Goal: Task Accomplishment & Management: Manage account settings

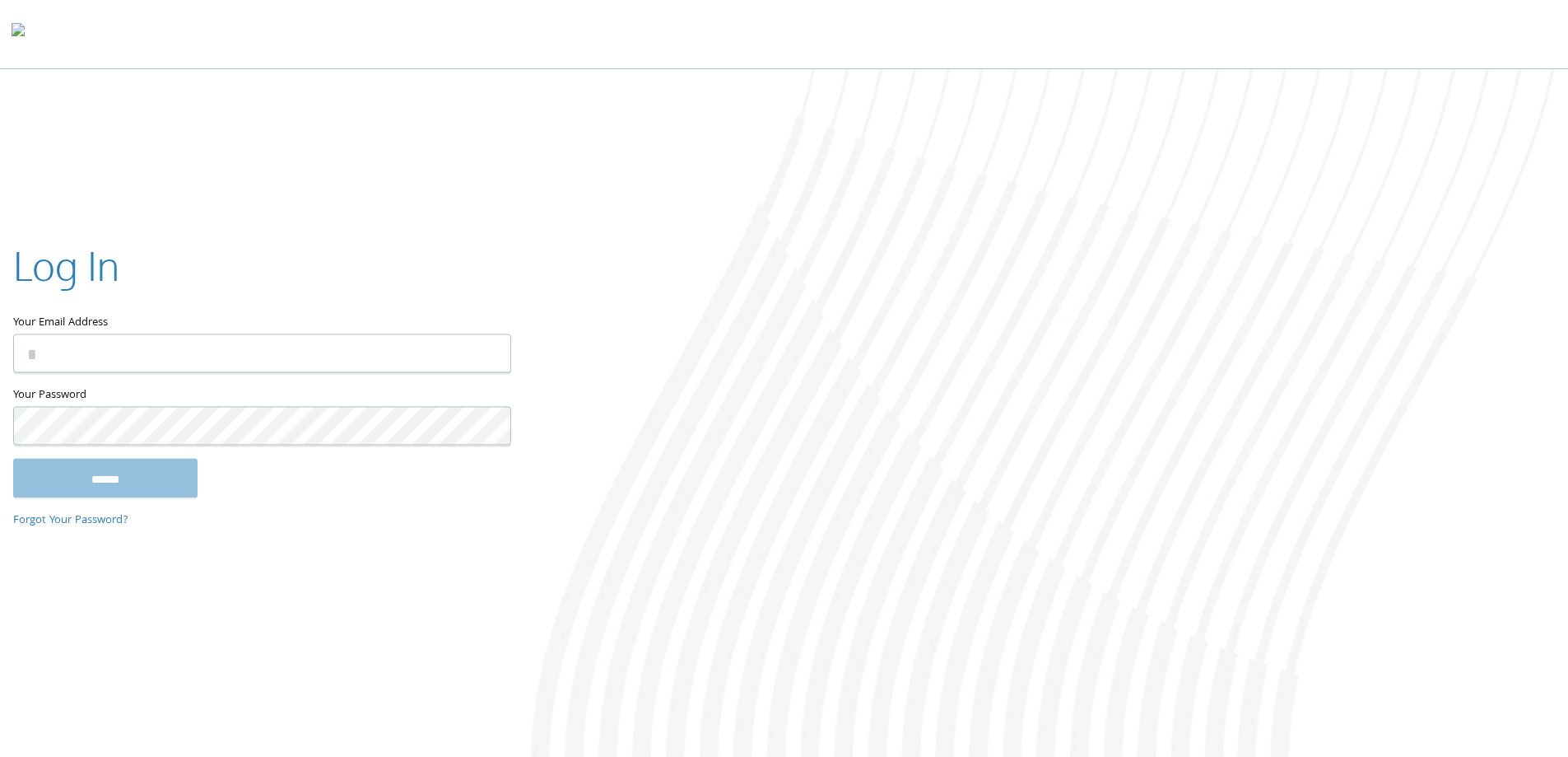
click at [213, 363] on input "Your Email Address" at bounding box center [262, 353] width 498 height 38
click at [0, 756] on com-1password-button at bounding box center [0, 760] width 0 height 0
click at [357, 364] on input "Your Email Address" at bounding box center [262, 353] width 498 height 38
click at [0, 756] on com-1password-button at bounding box center [0, 760] width 0 height 0
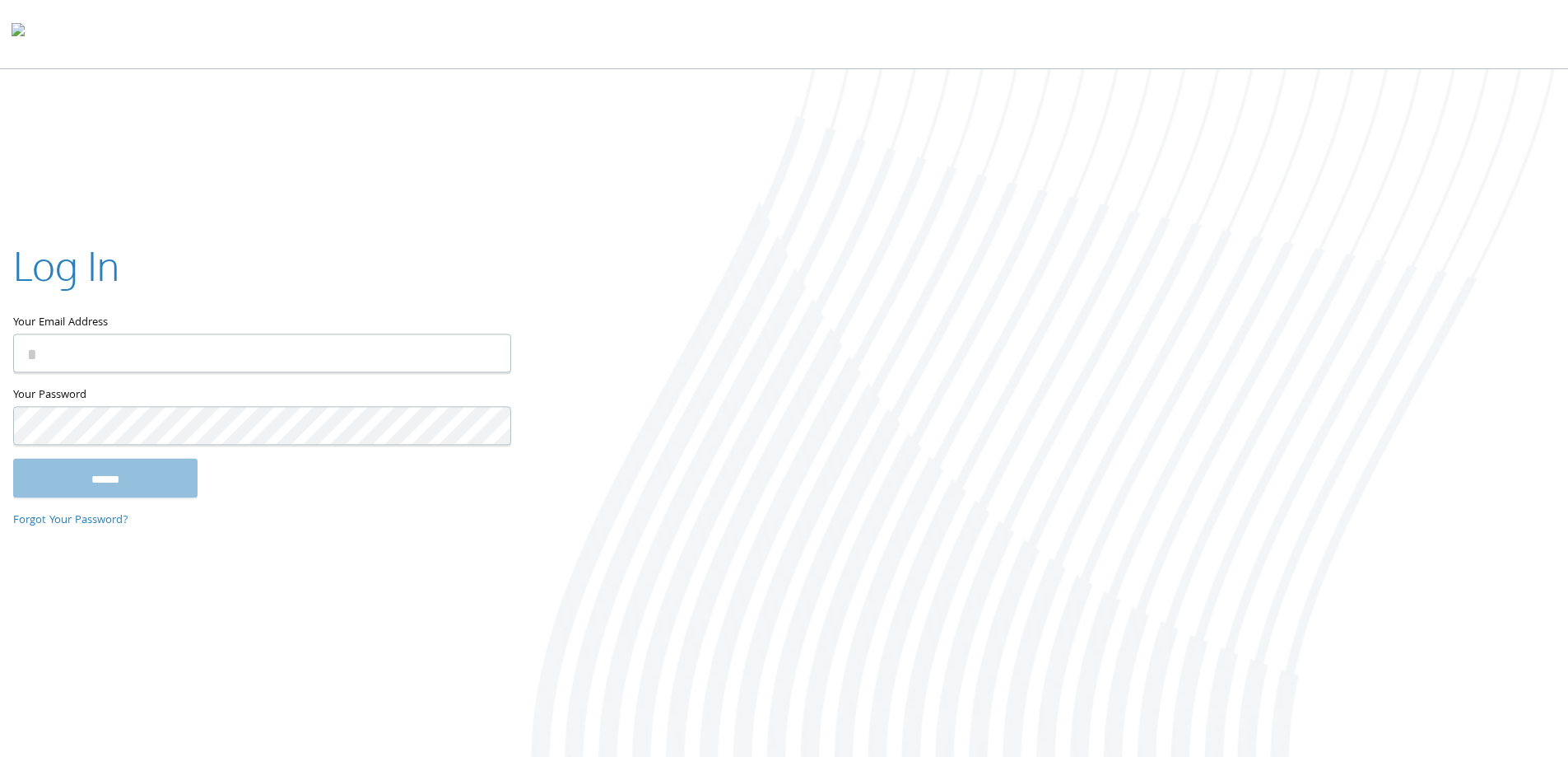
click at [1121, 206] on div at bounding box center [1045, 415] width 1045 height 691
type input "**********"
